Goal: Complete application form

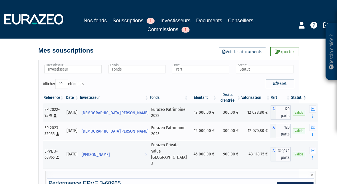
scroll to position [308, 0]
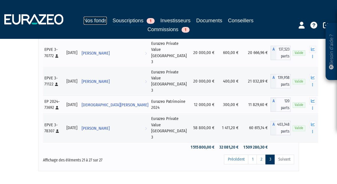
click at [101, 23] on link "Nos fonds" at bounding box center [95, 21] width 23 height 8
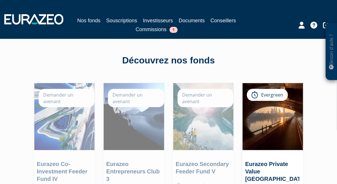
click at [125, 96] on div "Demander un avenant" at bounding box center [136, 98] width 56 height 19
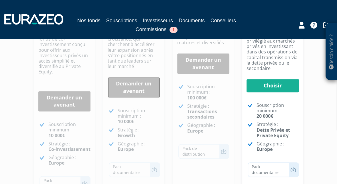
click at [125, 96] on link "Demander un avenant" at bounding box center [134, 87] width 52 height 20
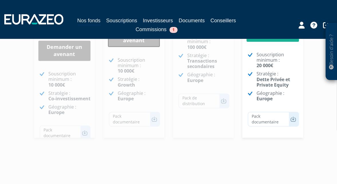
scroll to position [222, 0]
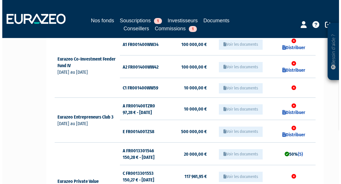
scroll to position [75, 0]
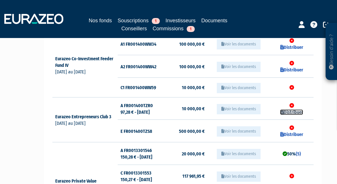
click at [292, 111] on link "Distribuer" at bounding box center [291, 112] width 23 height 5
checkbox input "true"
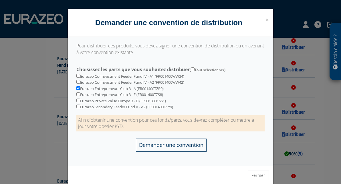
click at [152, 145] on input "Demander une convention" at bounding box center [171, 145] width 71 height 13
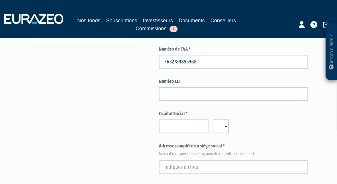
scroll to position [193, 0]
click at [180, 128] on input "number" at bounding box center [183, 126] width 49 height 14
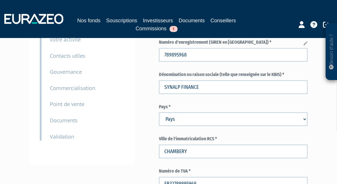
scroll to position [0, 0]
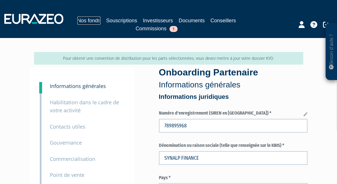
click at [95, 20] on link "Nos fonds" at bounding box center [88, 21] width 23 height 8
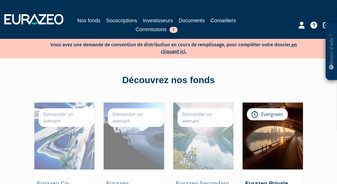
click at [135, 115] on div "Demander un avenant" at bounding box center [136, 117] width 56 height 19
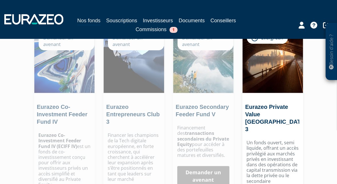
scroll to position [159, 0]
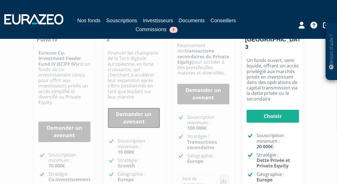
click at [130, 115] on link "Demander un avenant" at bounding box center [134, 118] width 52 height 20
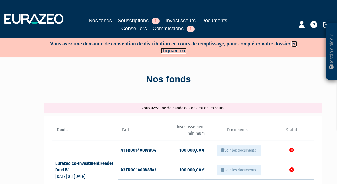
click at [169, 52] on link "en cliquant ici." at bounding box center [229, 47] width 136 height 13
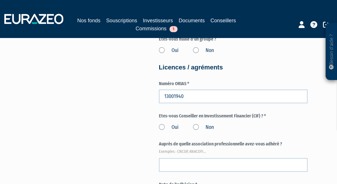
scroll to position [613, 0]
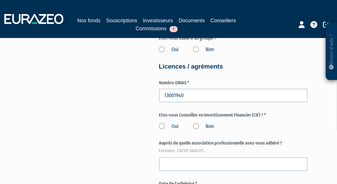
click at [160, 126] on label "Oui" at bounding box center [169, 126] width 20 height 7
click at [0, 0] on input "Oui" at bounding box center [0, 0] width 0 height 0
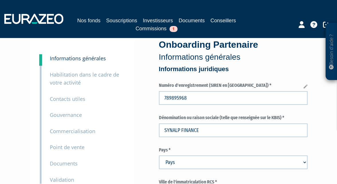
scroll to position [0, 0]
